Goal: Task Accomplishment & Management: Manage account settings

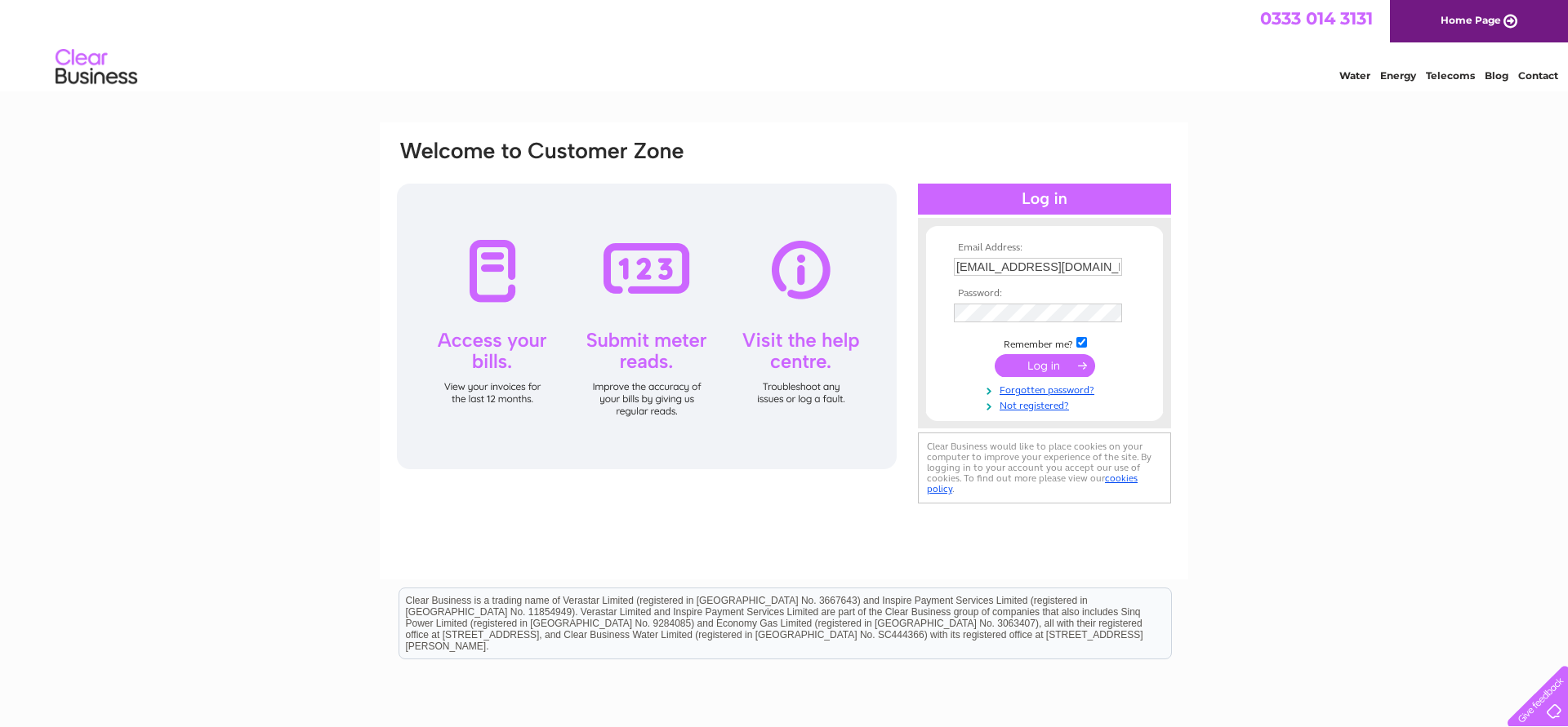
click at [1019, 360] on input "submit" at bounding box center [1045, 366] width 100 height 22
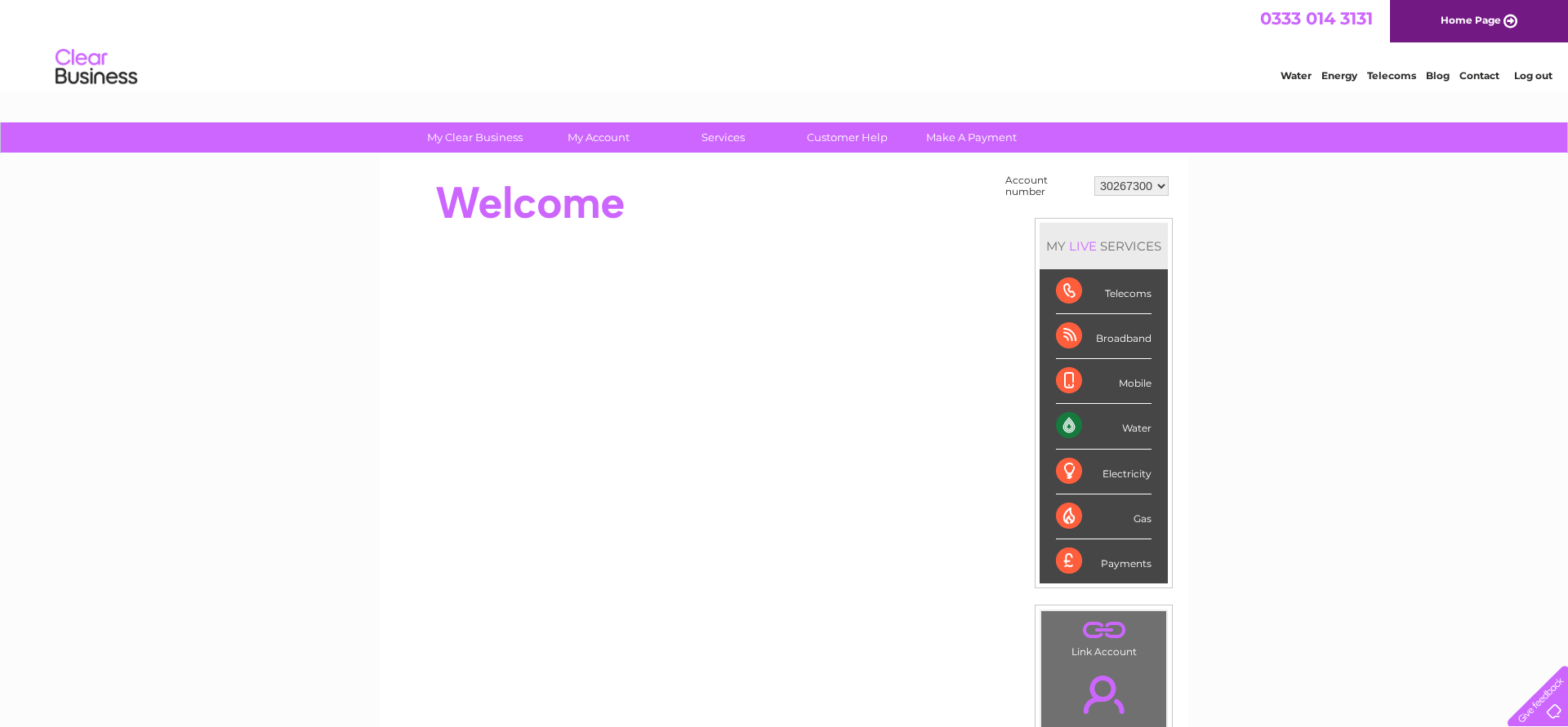
click at [1149, 432] on div "Water" at bounding box center [1104, 427] width 95 height 45
click at [1079, 428] on div "Water" at bounding box center [1104, 427] width 95 height 45
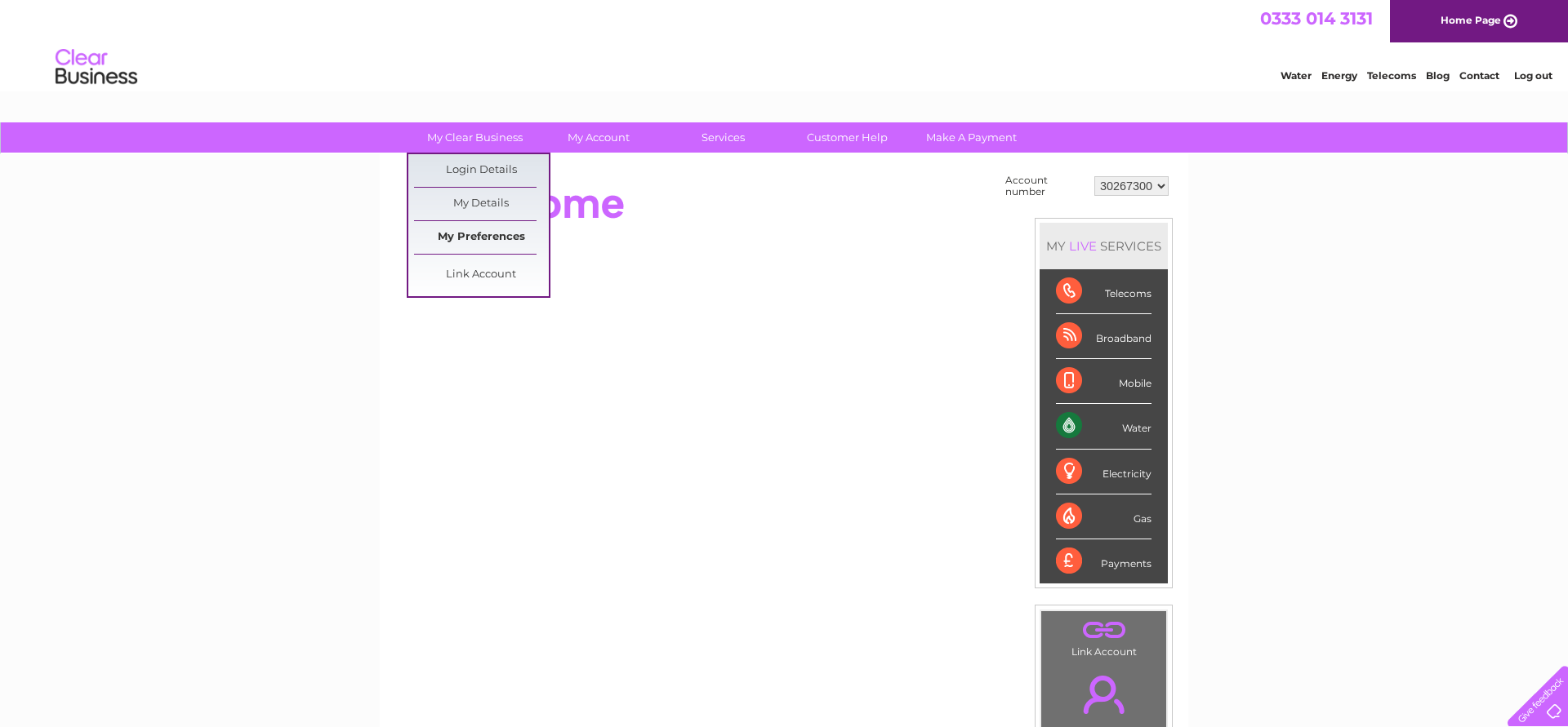
click at [490, 237] on link "My Preferences" at bounding box center [481, 237] width 135 height 33
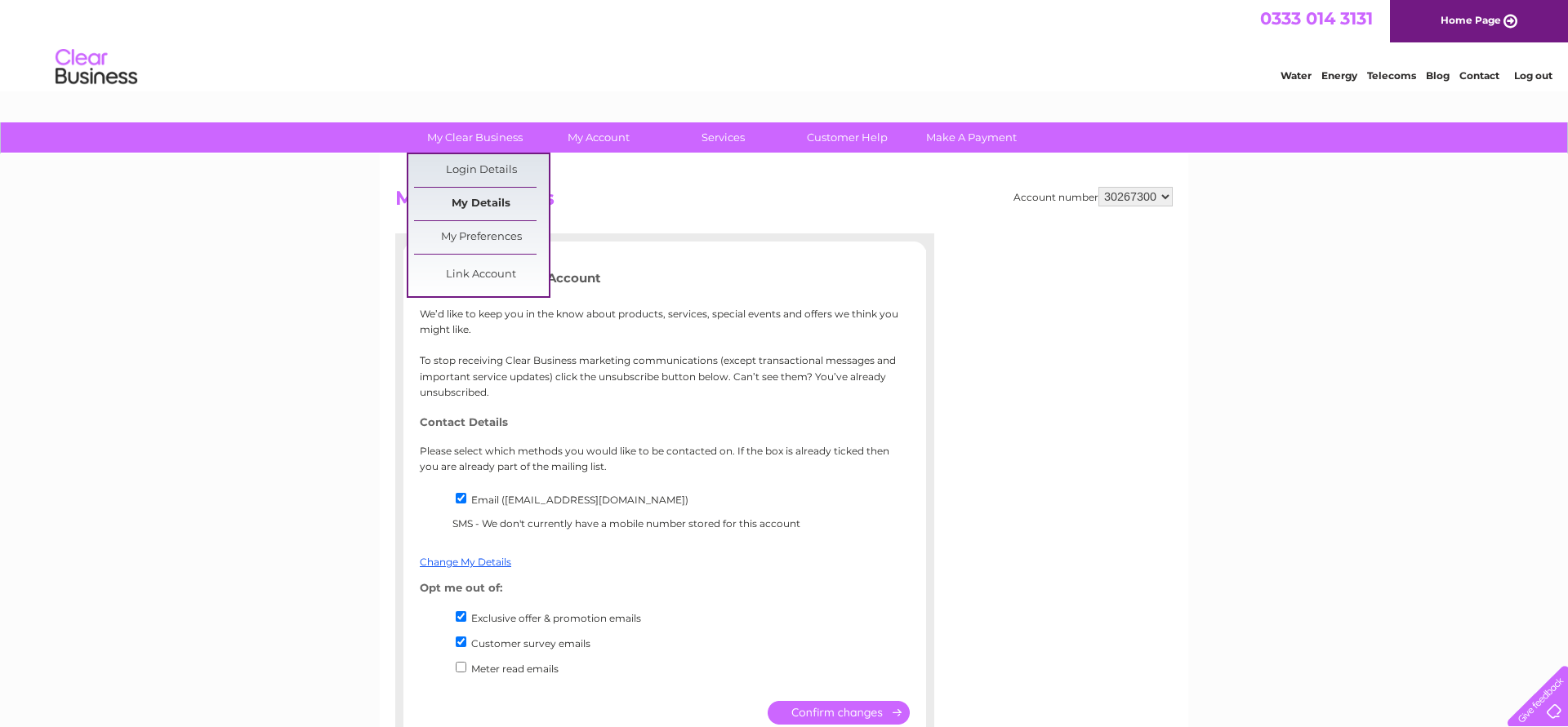
click at [461, 203] on link "My Details" at bounding box center [481, 204] width 135 height 33
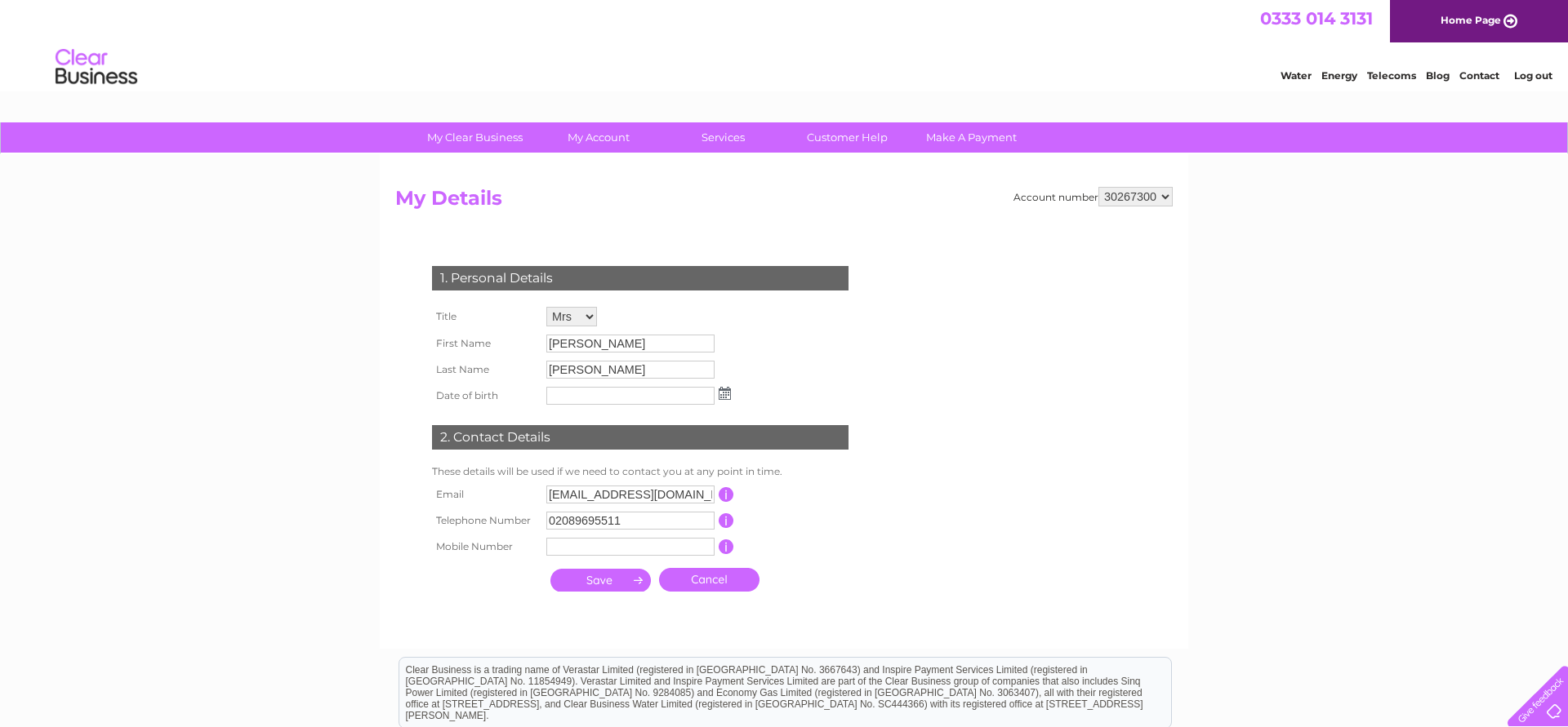
click at [1546, 81] on link "Log out" at bounding box center [1532, 75] width 38 height 12
